Goal: Find specific page/section: Find specific page/section

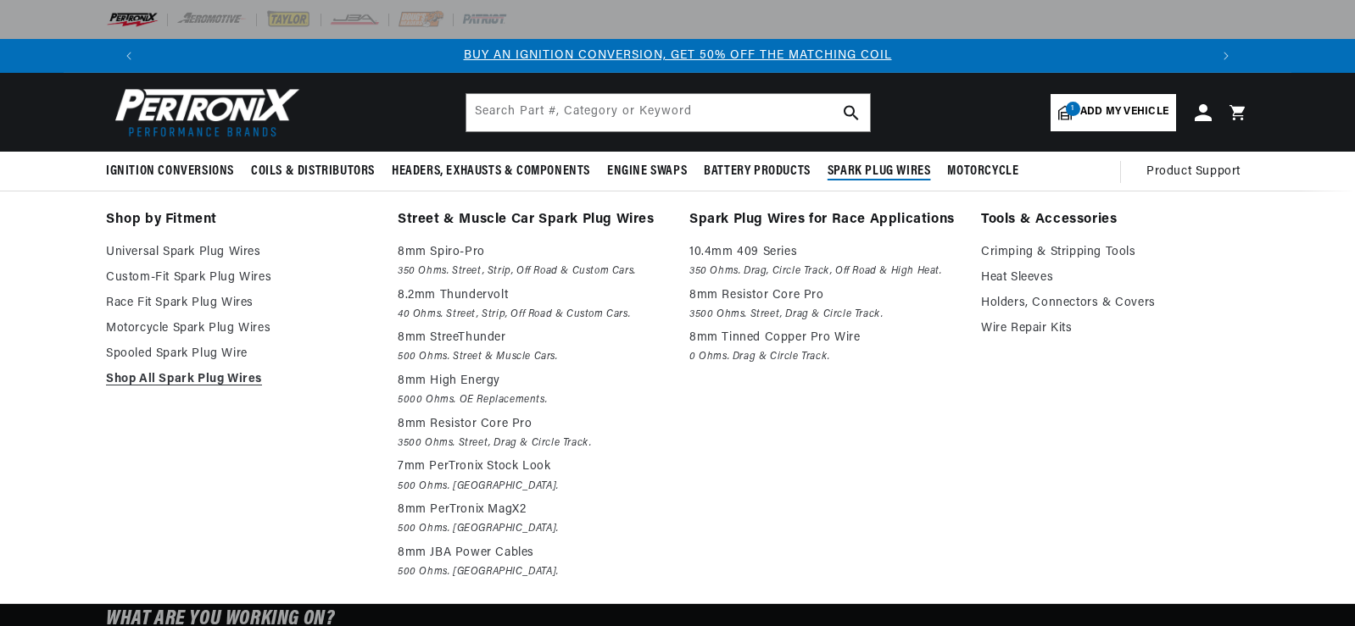
select select "1973"
select select "Porsche"
select select "914"
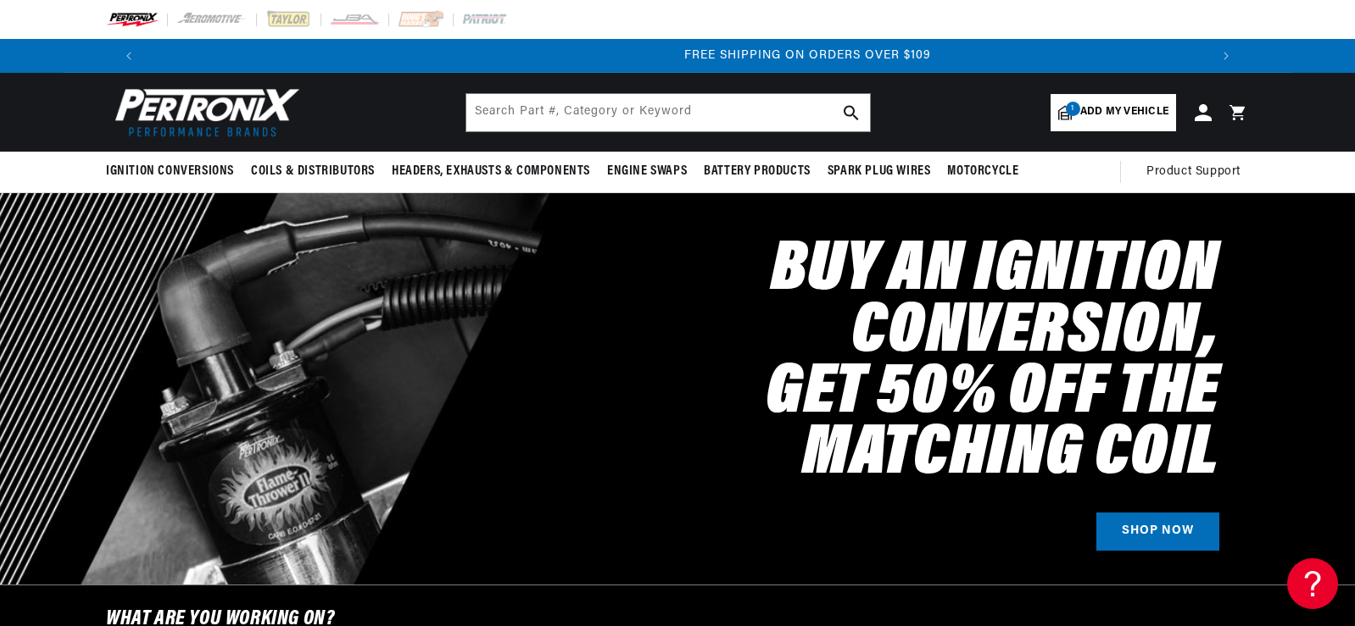
scroll to position [0, 2117]
click at [1206, 111] on icon at bounding box center [1202, 112] width 18 height 18
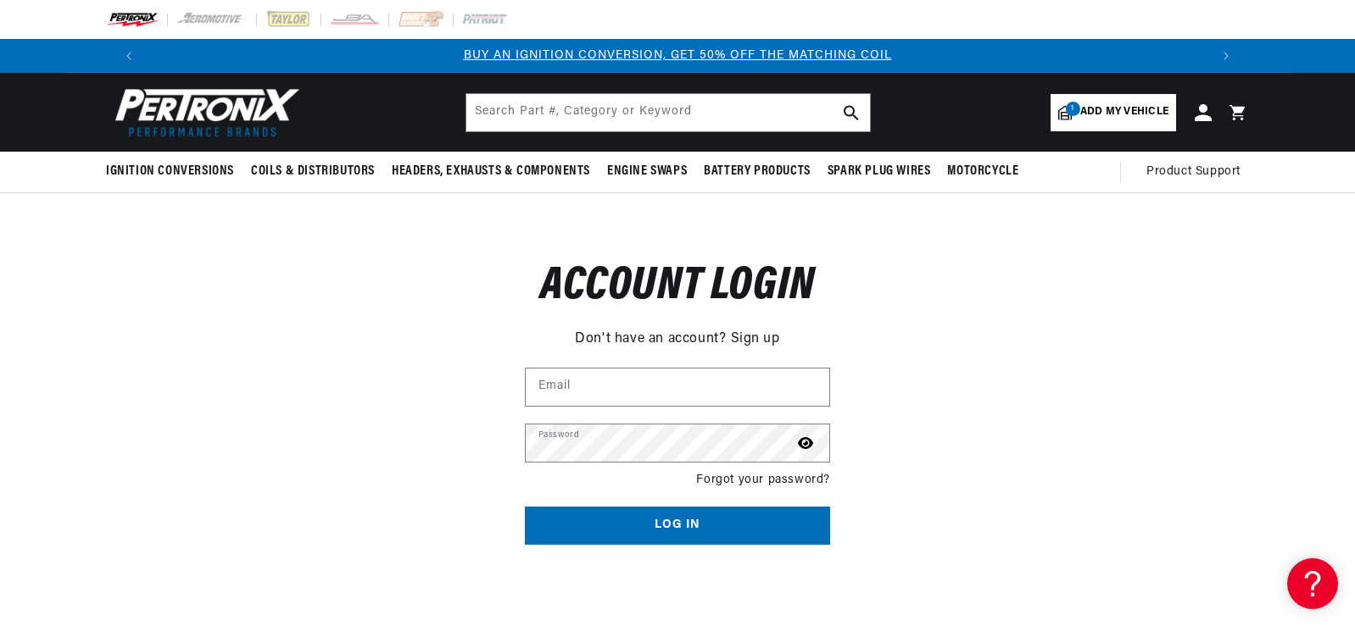
click at [1144, 533] on div "Reset your password Don't have an account? Sign up Email Submit Cancel Account …" at bounding box center [677, 390] width 1355 height 394
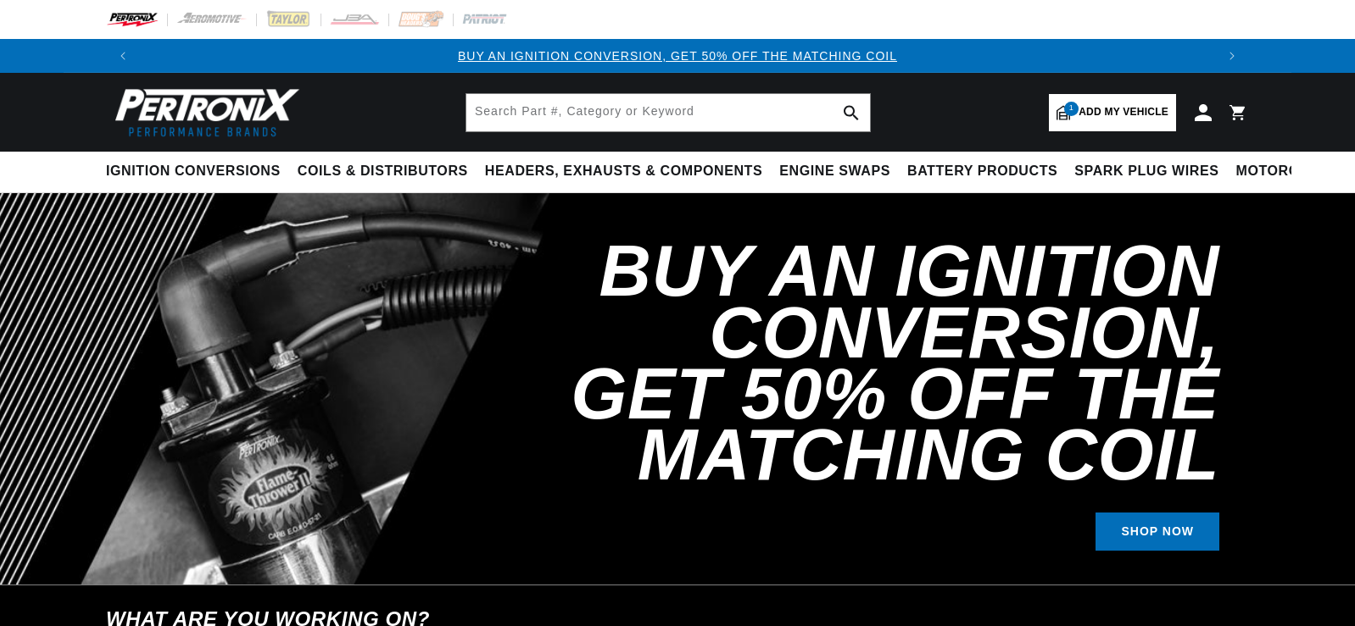
select select "1973"
select select "Porsche"
select select "914"
